Goal: Task Accomplishment & Management: Complete application form

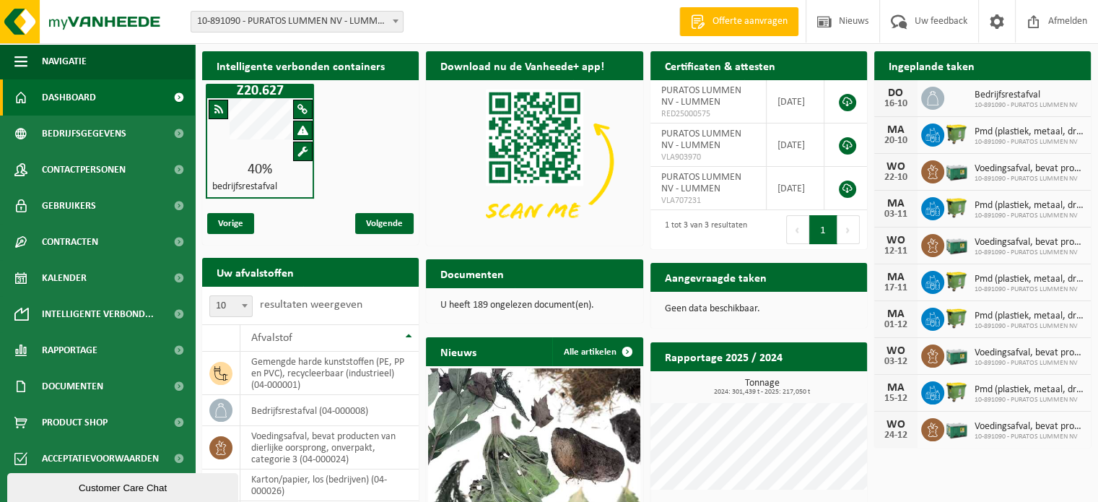
drag, startPoint x: 967, startPoint y: 79, endPoint x: 967, endPoint y: 69, distance: 10.8
click at [967, 74] on div "Ingeplande taken Bekijk uw kalender" at bounding box center [982, 65] width 217 height 29
click at [970, 68] on h2 "Ingeplande taken" at bounding box center [931, 65] width 115 height 28
click at [996, 63] on div "Ingeplande taken Bekijk uw kalender" at bounding box center [982, 65] width 217 height 29
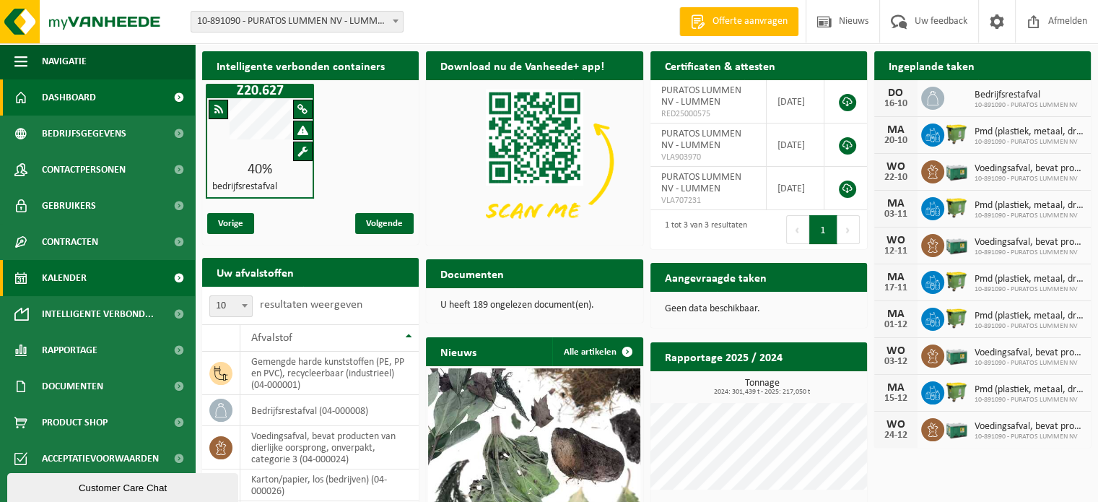
click at [81, 270] on span "Kalender" at bounding box center [64, 278] width 45 height 36
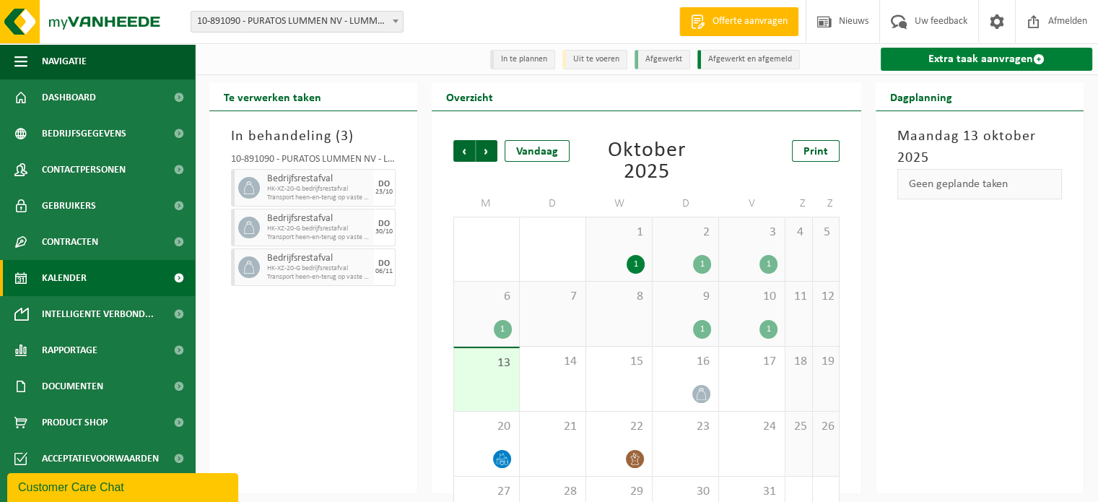
click at [930, 57] on link "Extra taak aanvragen" at bounding box center [986, 59] width 211 height 23
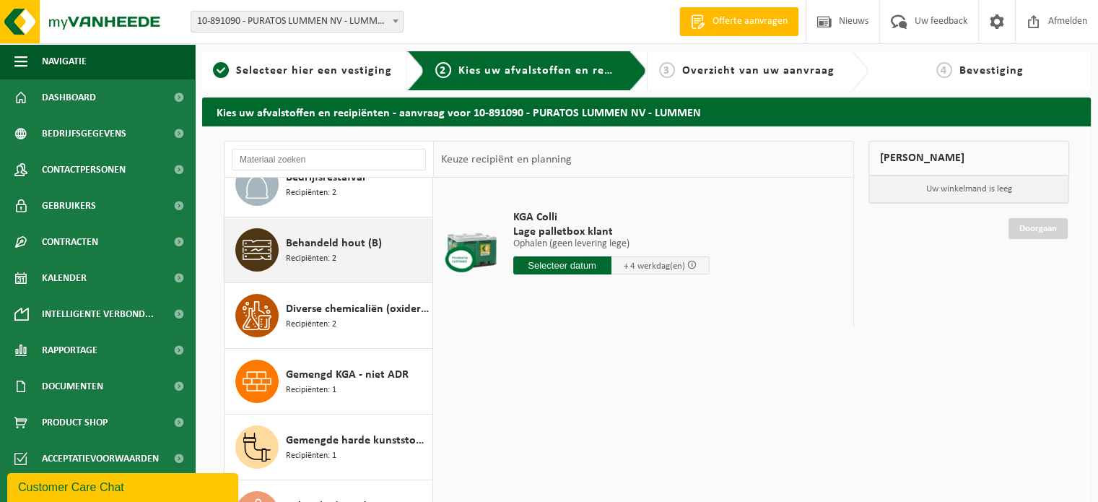
click at [324, 245] on span "Behandeld hout (B)" at bounding box center [334, 243] width 96 height 17
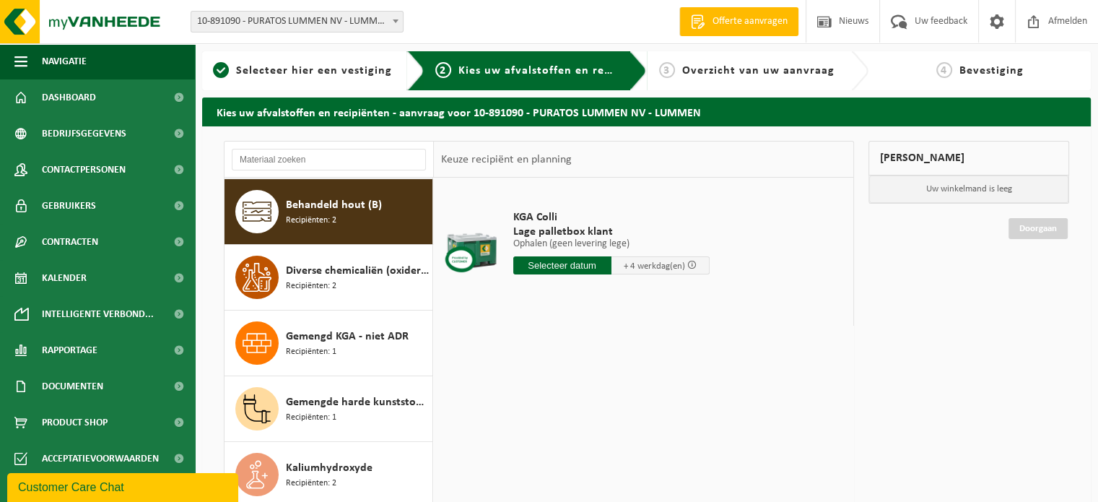
scroll to position [328, 0]
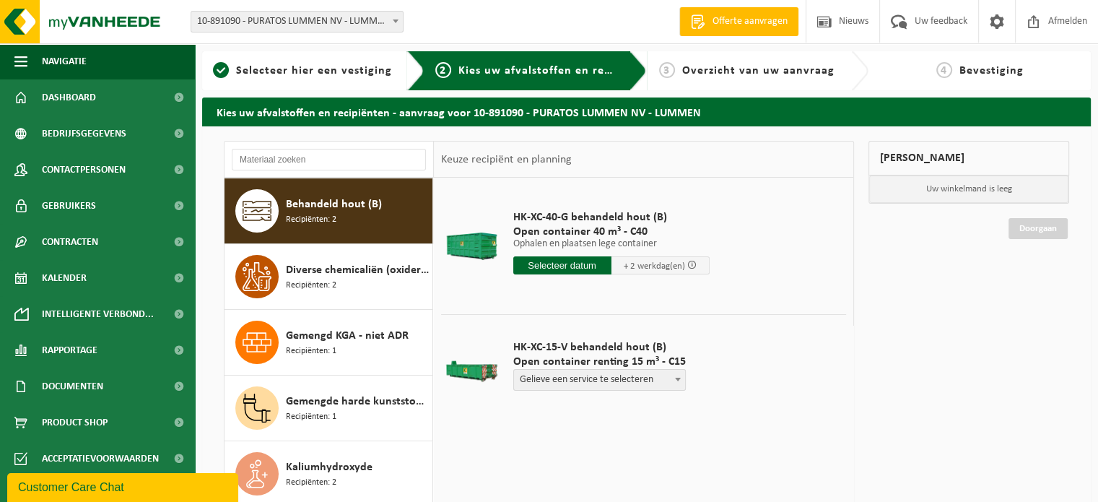
click at [582, 239] on p "Ophalen en plaatsen lege container" at bounding box center [611, 244] width 196 height 10
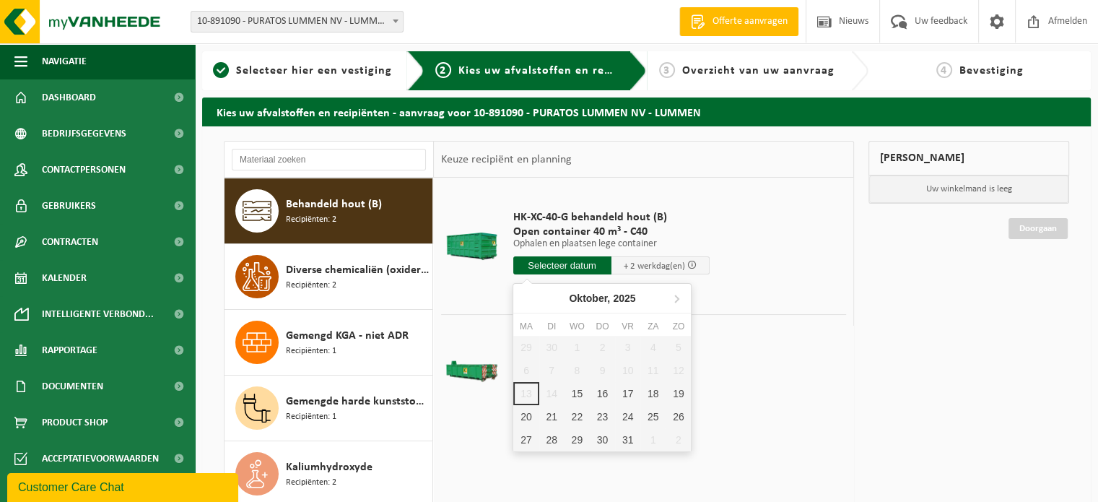
click at [562, 264] on input "text" at bounding box center [562, 265] width 98 height 18
click at [575, 390] on div "15" at bounding box center [576, 393] width 25 height 23
type input "Van 2025-10-15"
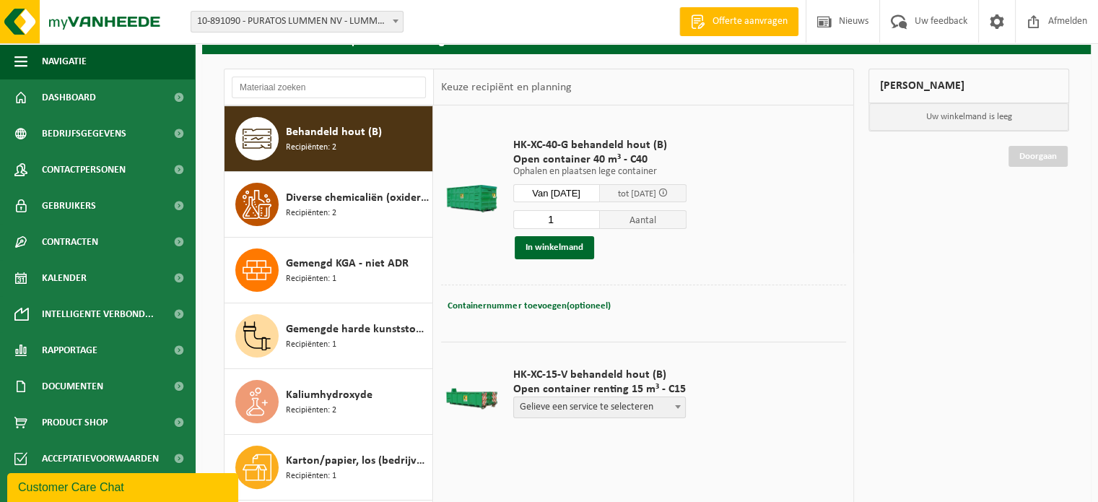
scroll to position [0, 0]
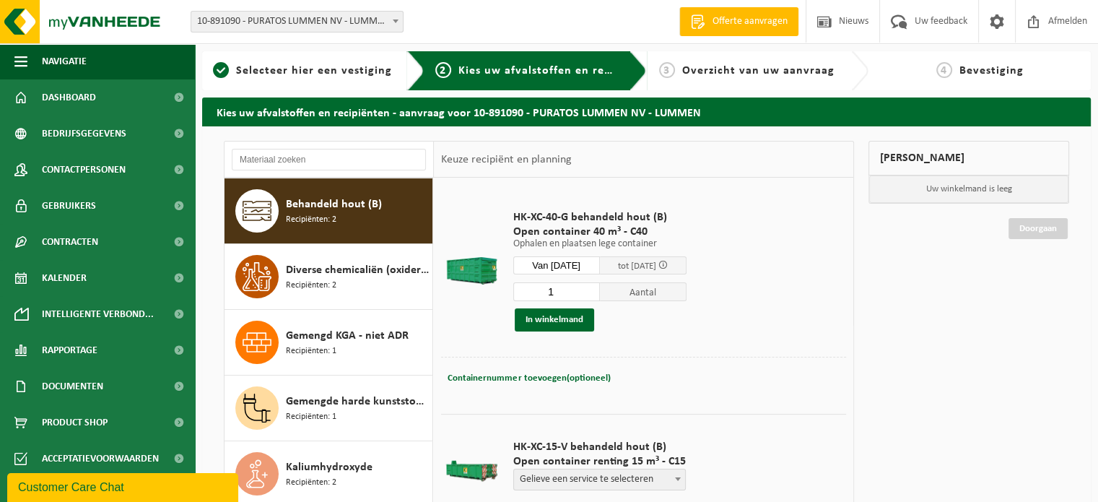
click at [935, 188] on p "Uw winkelmand is leeg" at bounding box center [968, 188] width 199 height 27
click at [564, 318] on button "In winkelmand" at bounding box center [554, 319] width 79 height 23
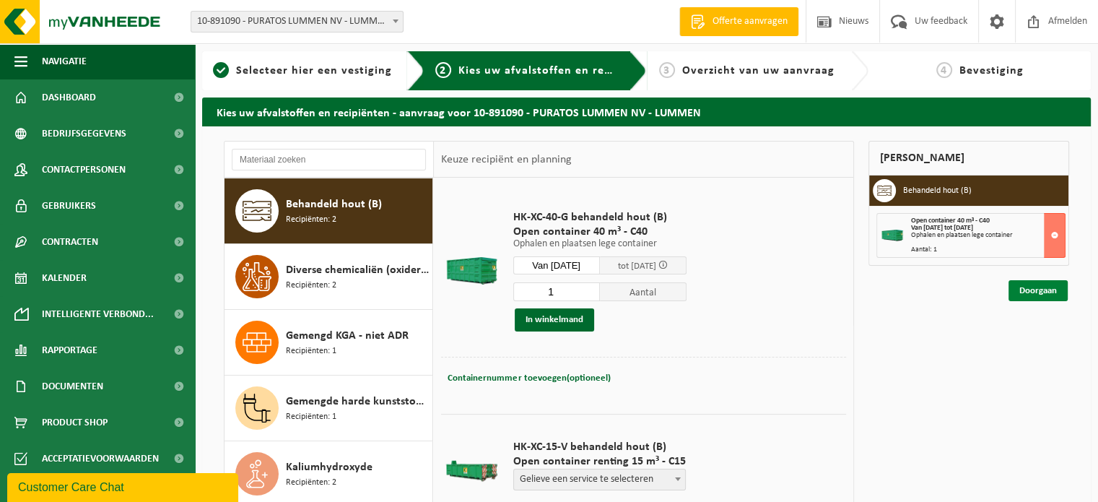
click at [1046, 285] on link "Doorgaan" at bounding box center [1037, 290] width 59 height 21
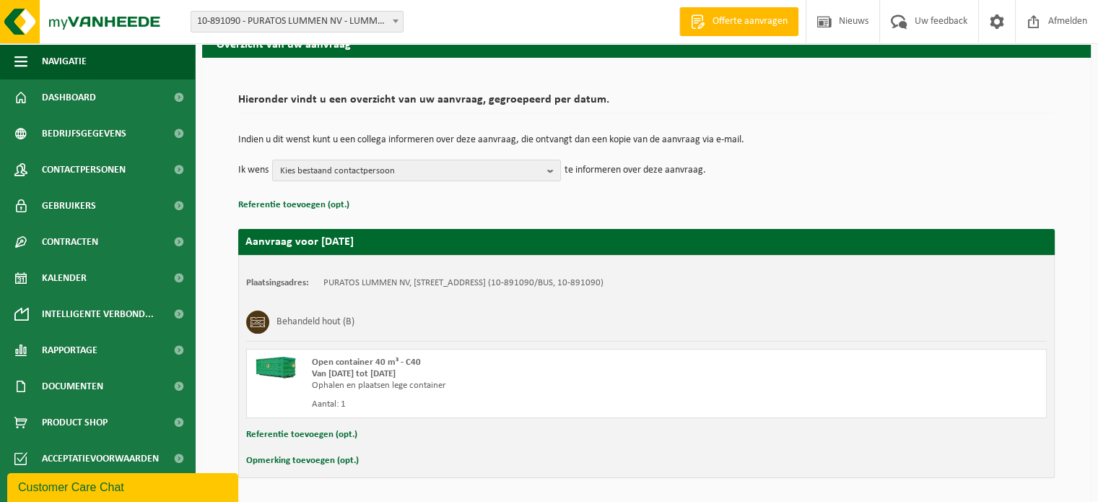
scroll to position [44, 0]
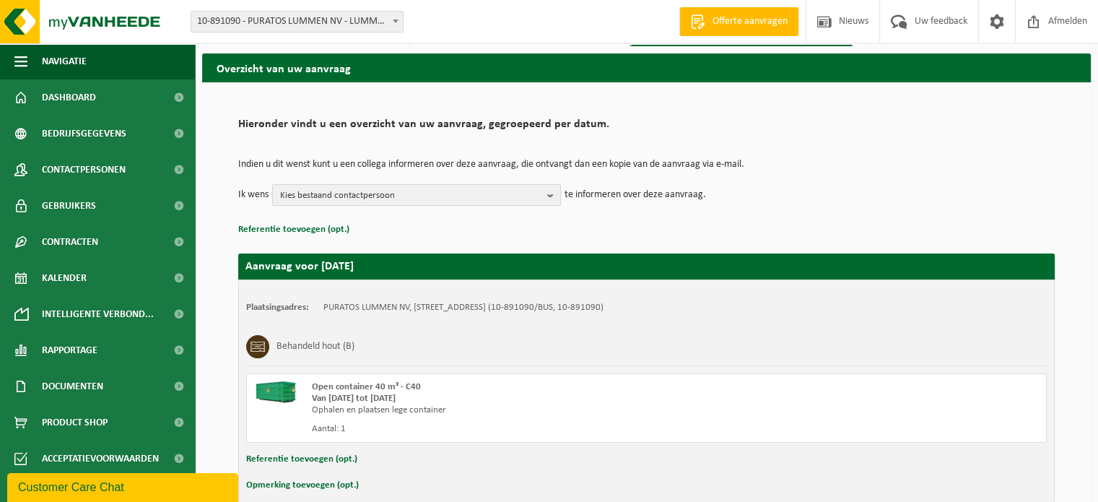
click at [550, 193] on b "button" at bounding box center [553, 195] width 13 height 20
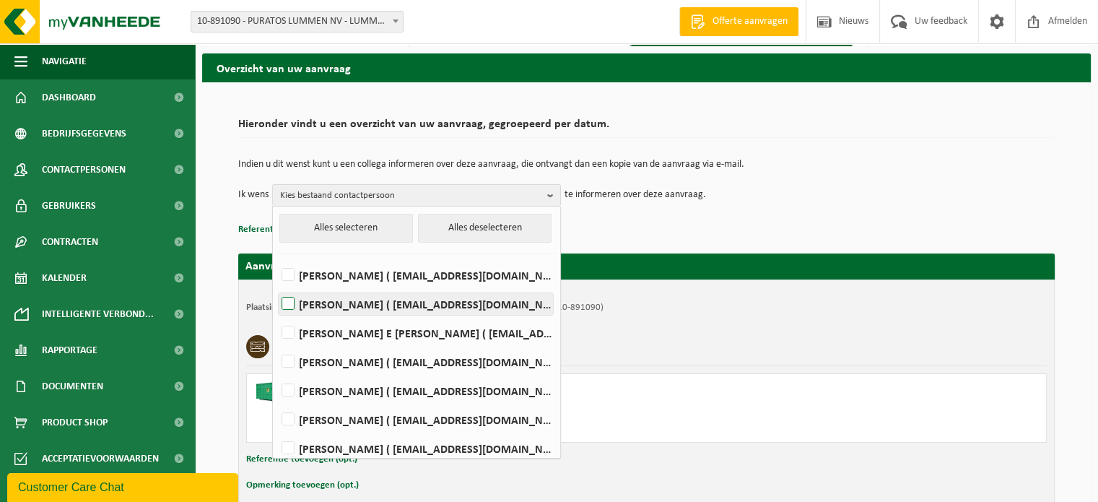
click at [284, 300] on label "Roy Chylinski ( rchylinski@puratos.com )" at bounding box center [416, 304] width 274 height 22
click at [276, 286] on input "Roy Chylinski ( rchylinski@puratos.com )" at bounding box center [276, 285] width 1 height 1
checkbox input "true"
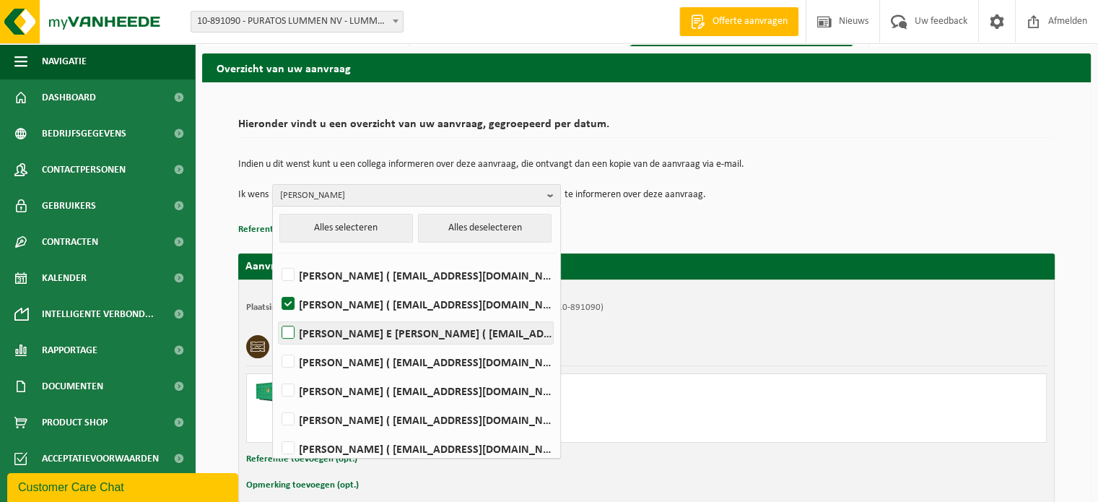
click at [291, 333] on label "Ahmed E Basmaki ( aebasmaki@puratos.com )" at bounding box center [416, 333] width 274 height 22
click at [276, 315] on input "Ahmed E Basmaki ( aebasmaki@puratos.com )" at bounding box center [276, 314] width 1 height 1
checkbox input "true"
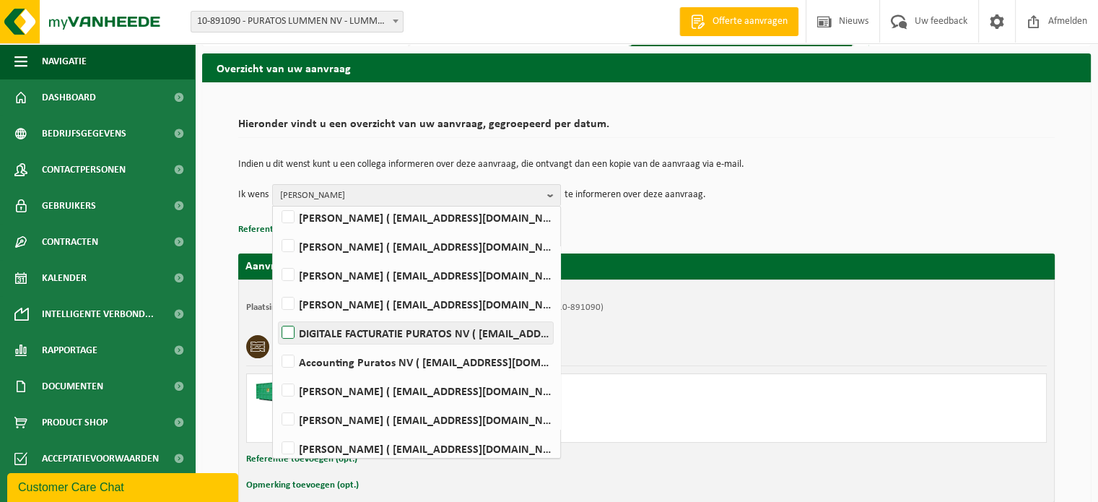
scroll to position [209, 0]
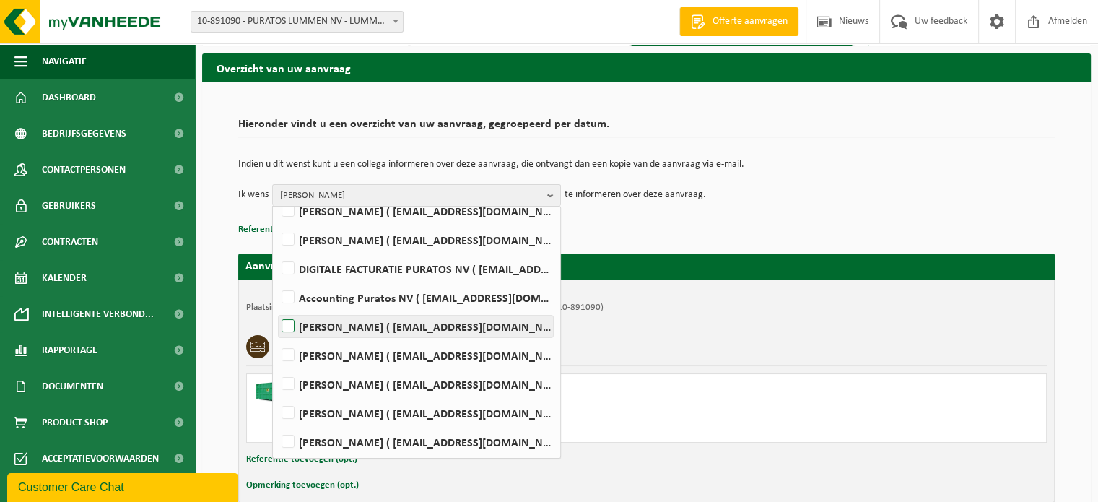
click at [285, 326] on label "Robin Rutten ( rrutten@puratos.com )" at bounding box center [416, 326] width 274 height 22
click at [276, 308] on input "Robin Rutten ( rrutten@puratos.com )" at bounding box center [276, 307] width 1 height 1
checkbox input "true"
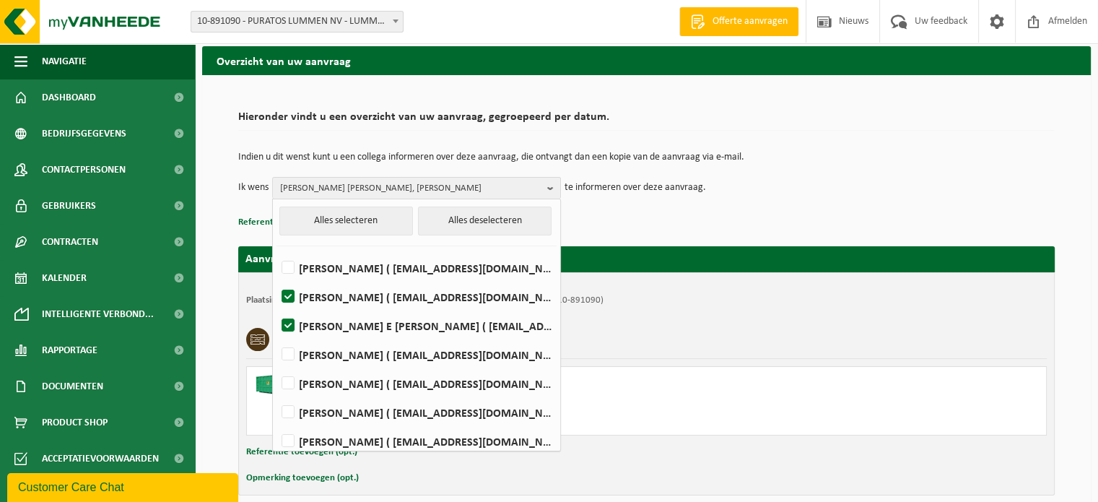
scroll to position [0, 0]
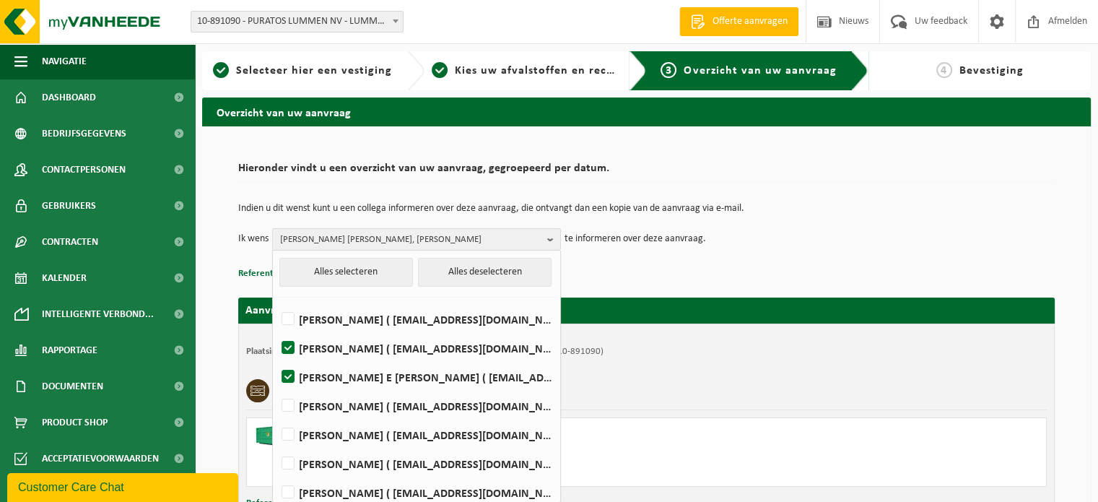
click at [611, 270] on p "Referentie toevoegen (opt.)" at bounding box center [646, 273] width 816 height 19
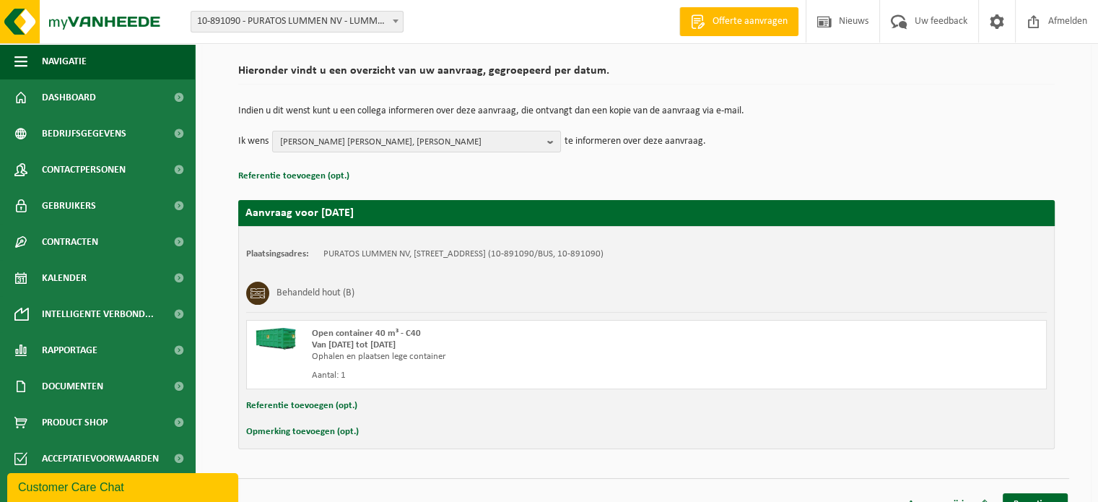
scroll to position [116, 0]
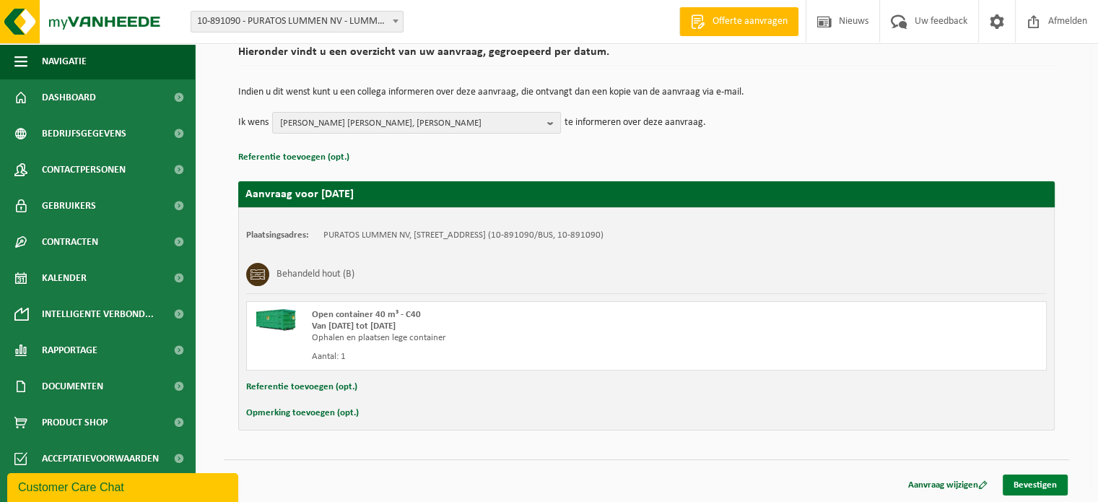
click at [1031, 480] on link "Bevestigen" at bounding box center [1035, 484] width 65 height 21
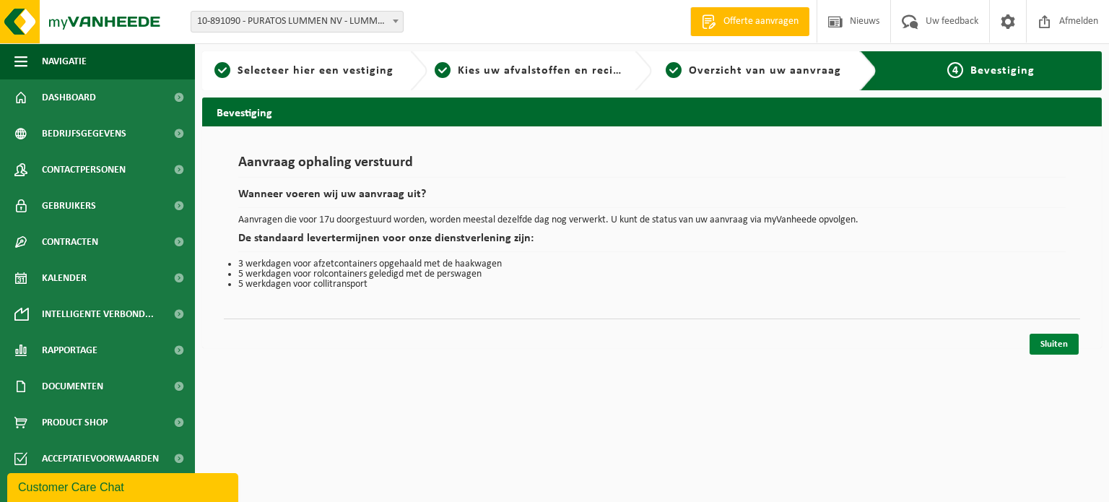
click at [1047, 337] on link "Sluiten" at bounding box center [1053, 343] width 49 height 21
